Goal: Find specific page/section: Find specific page/section

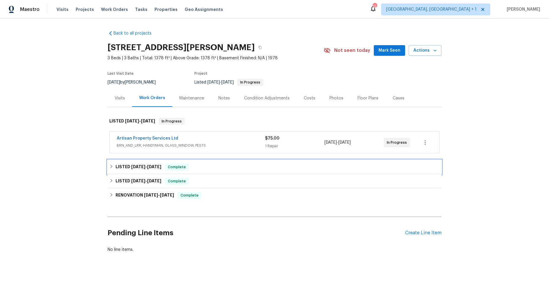
click at [109, 165] on icon at bounding box center [111, 167] width 4 height 4
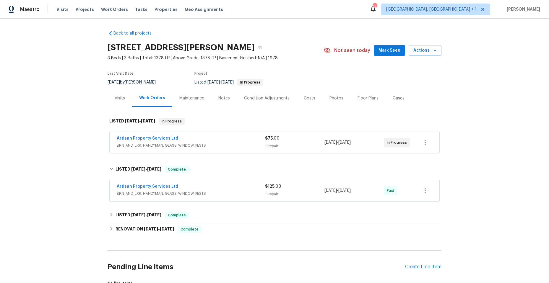
click at [219, 188] on div "Artisan Property Services Ltd" at bounding box center [191, 187] width 148 height 7
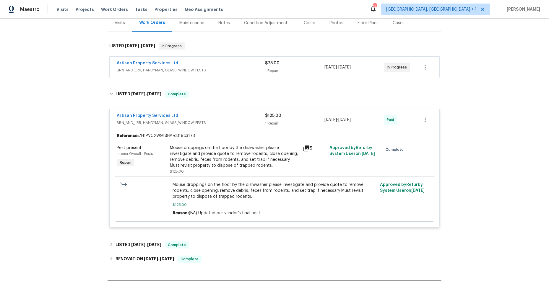
scroll to position [89, 0]
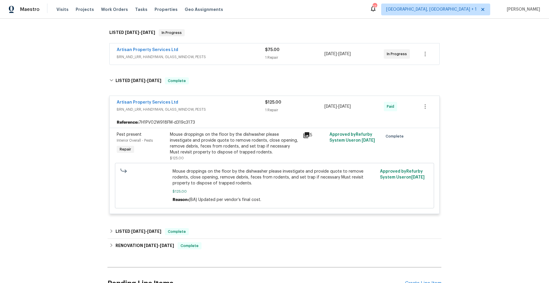
click at [219, 104] on div "Artisan Property Services Ltd" at bounding box center [191, 103] width 148 height 7
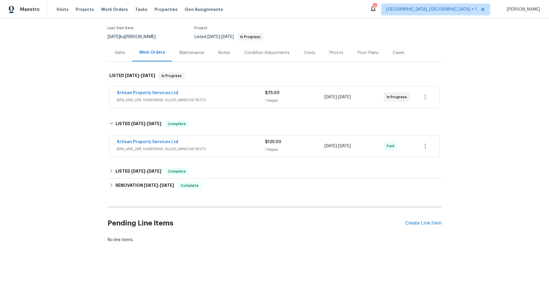
scroll to position [48, 0]
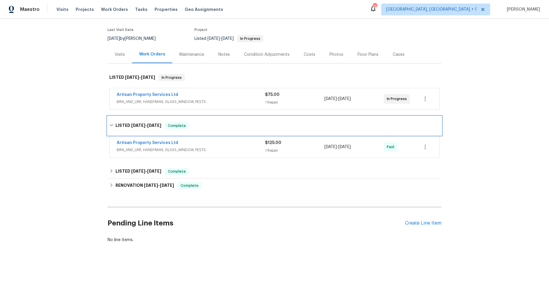
click at [109, 123] on icon at bounding box center [111, 125] width 4 height 4
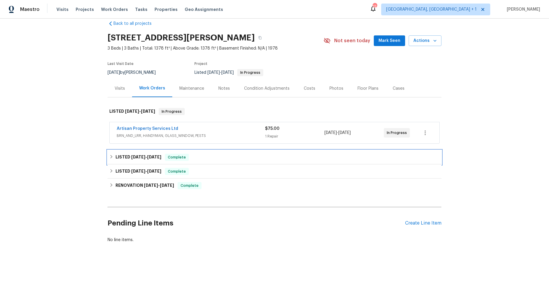
scroll to position [14, 0]
click at [111, 155] on icon at bounding box center [112, 157] width 2 height 4
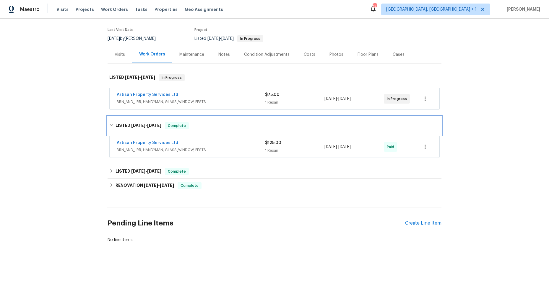
scroll to position [48, 0]
click at [231, 140] on div "Artisan Property Services Ltd" at bounding box center [191, 143] width 148 height 7
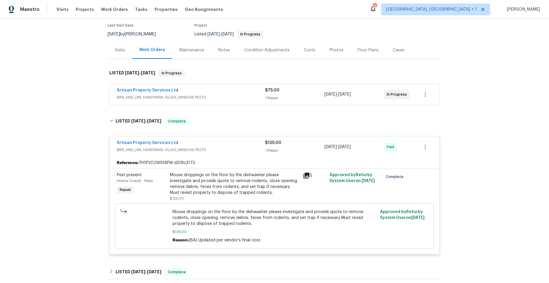
click at [230, 140] on div "Artisan Property Services Ltd BRN_AND_LRR, HANDYMAN, GLASS_WINDOW, PESTS $125.0…" at bounding box center [275, 147] width 330 height 21
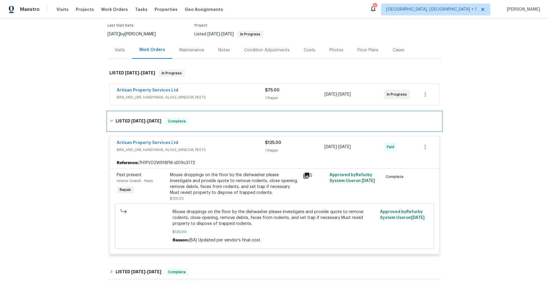
click at [219, 122] on div "LISTED [DATE] - [DATE] Complete" at bounding box center [274, 121] width 330 height 7
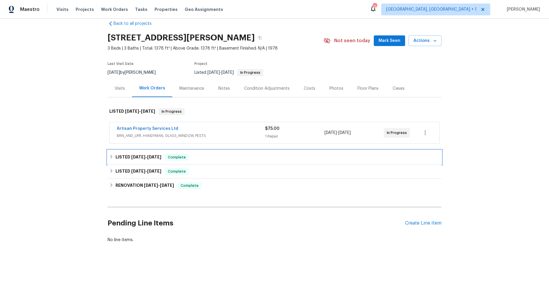
scroll to position [14, 0]
click at [109, 169] on icon at bounding box center [111, 171] width 4 height 4
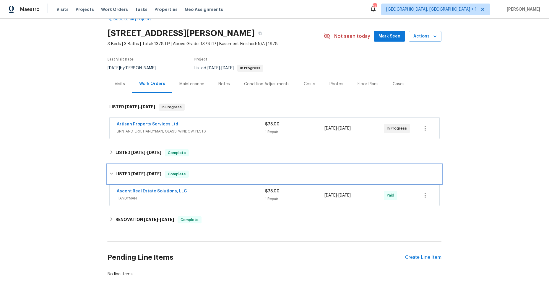
click at [109, 172] on icon at bounding box center [111, 174] width 4 height 4
